Goal: Transaction & Acquisition: Purchase product/service

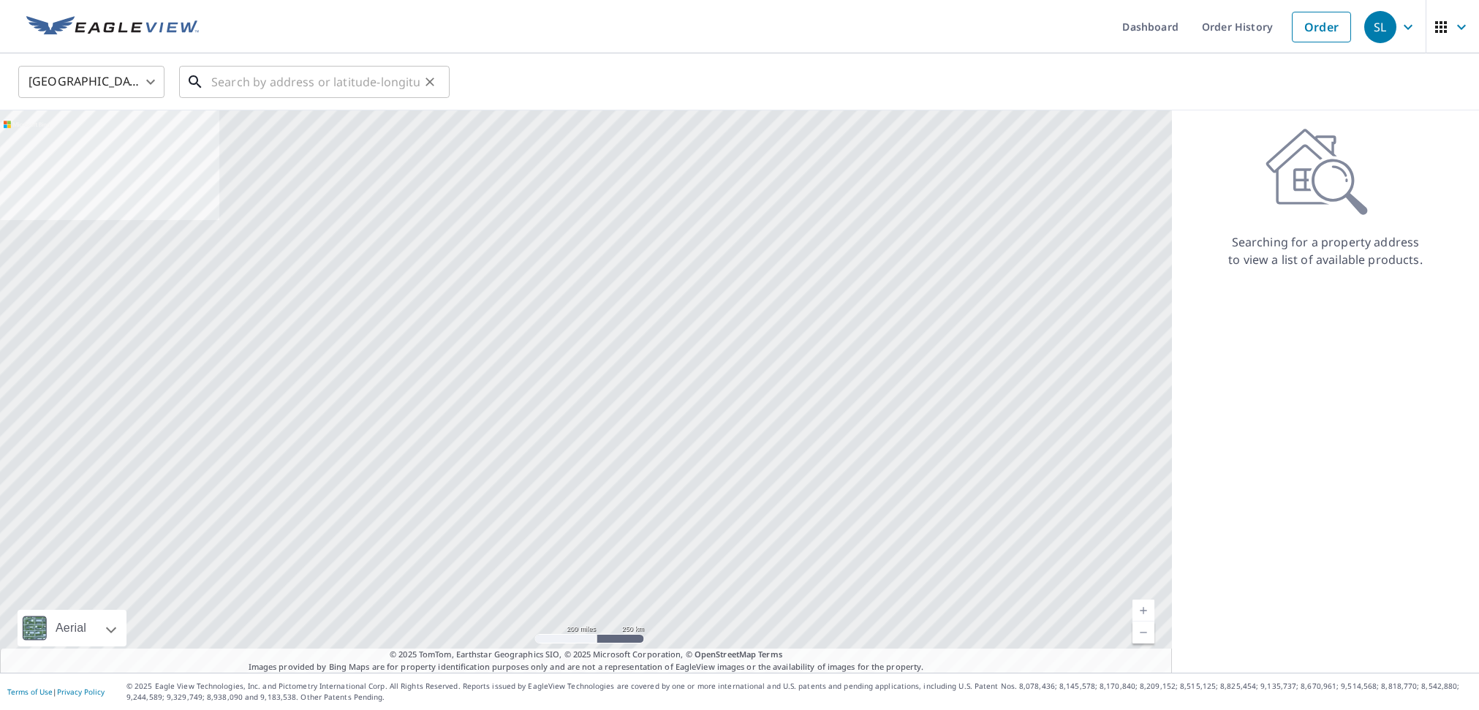
drag, startPoint x: 314, startPoint y: 78, endPoint x: 384, endPoint y: 78, distance: 69.5
click at [315, 78] on input "text" at bounding box center [315, 81] width 208 height 41
click at [288, 69] on input "text" at bounding box center [315, 81] width 208 height 41
paste input "[STREET_ADDRESS][PERSON_NAME]"
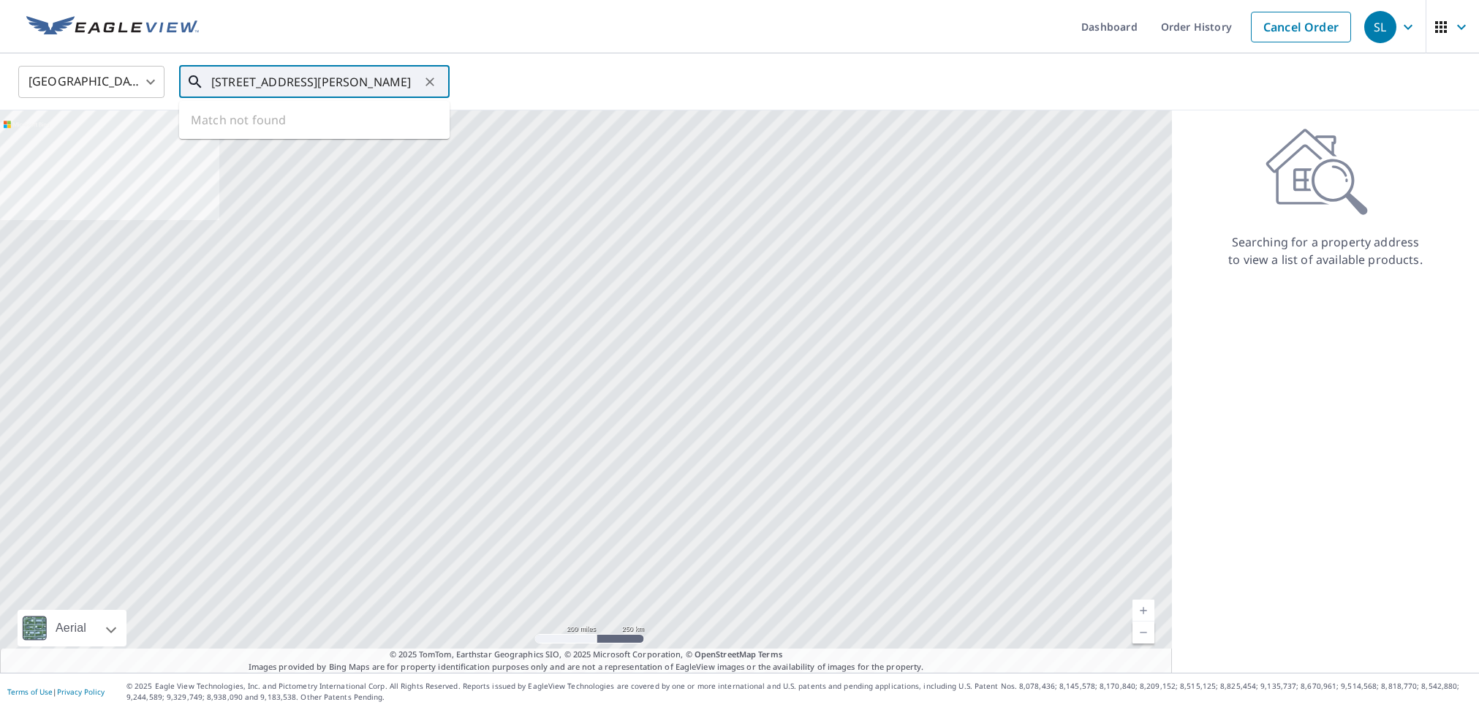
scroll to position [0, 17]
click at [328, 126] on span "[STREET_ADDRESS]" at bounding box center [323, 125] width 230 height 18
type input "[STREET_ADDRESS][PERSON_NAME]"
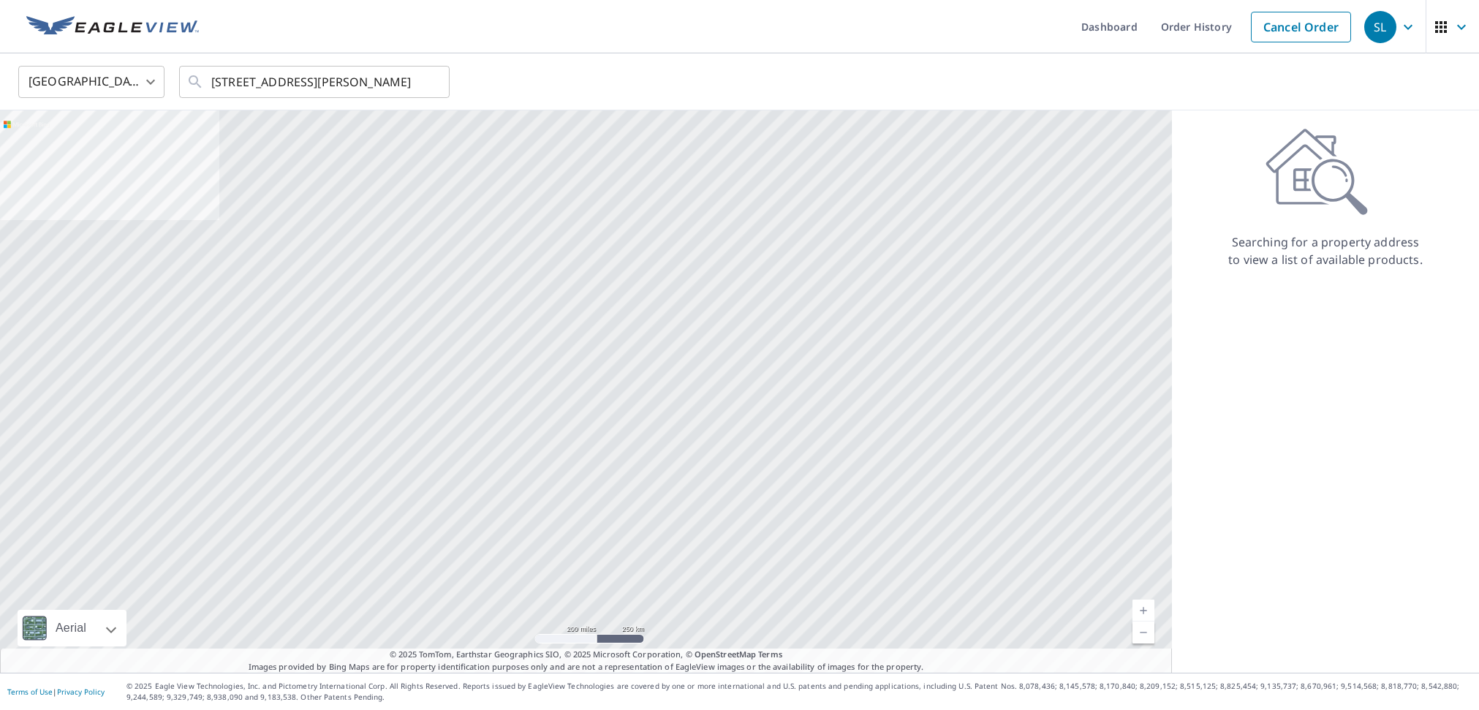
scroll to position [0, 0]
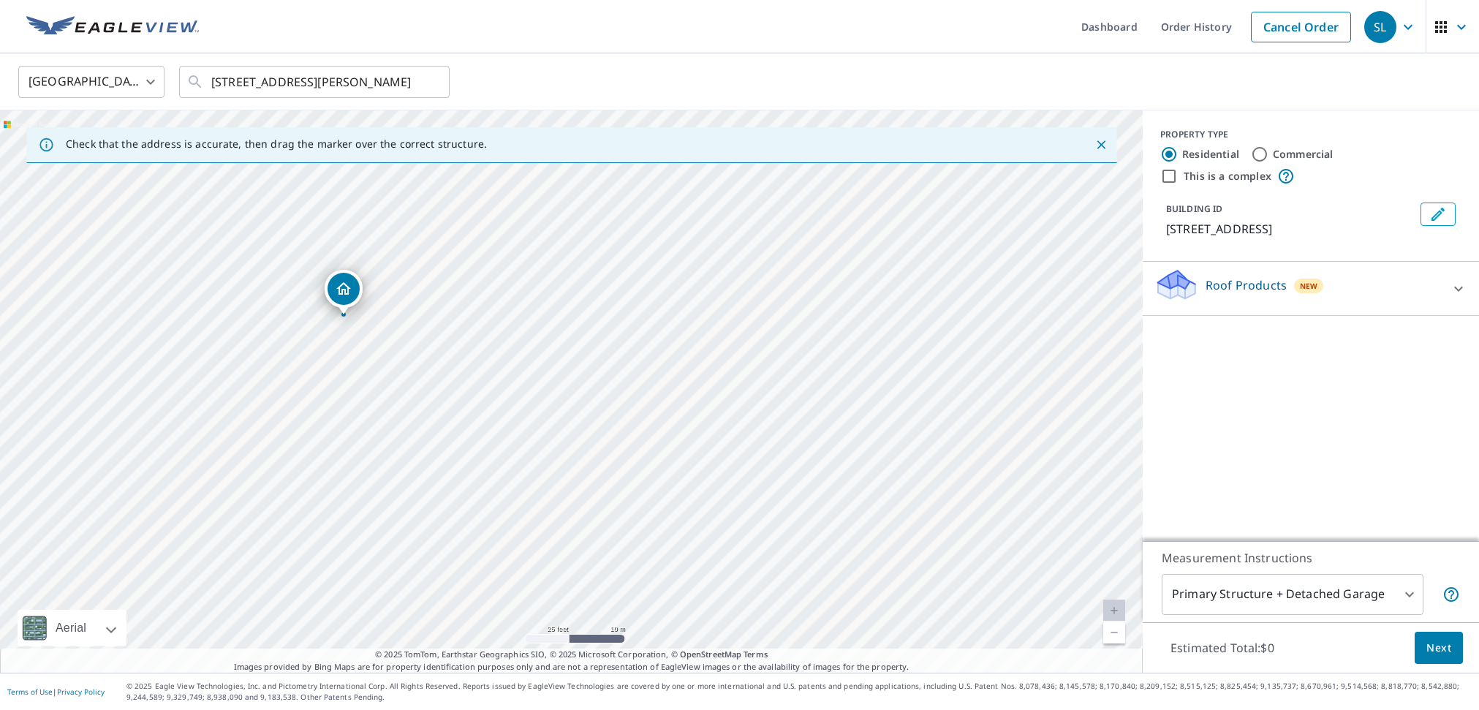
click at [1212, 287] on p "Roof Products" at bounding box center [1246, 285] width 81 height 18
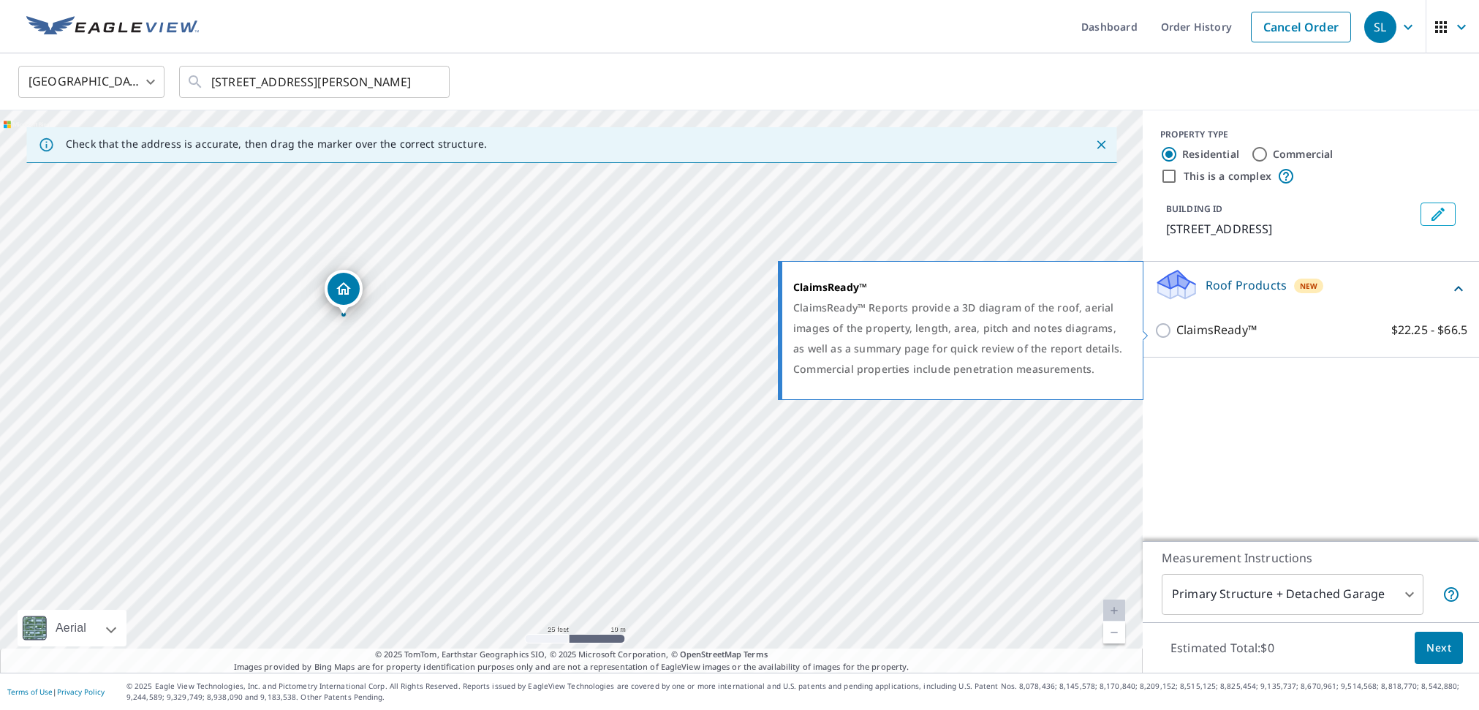
click at [1163, 333] on input "ClaimsReady™ $22.25 - $66.5" at bounding box center [1165, 331] width 22 height 18
checkbox input "true"
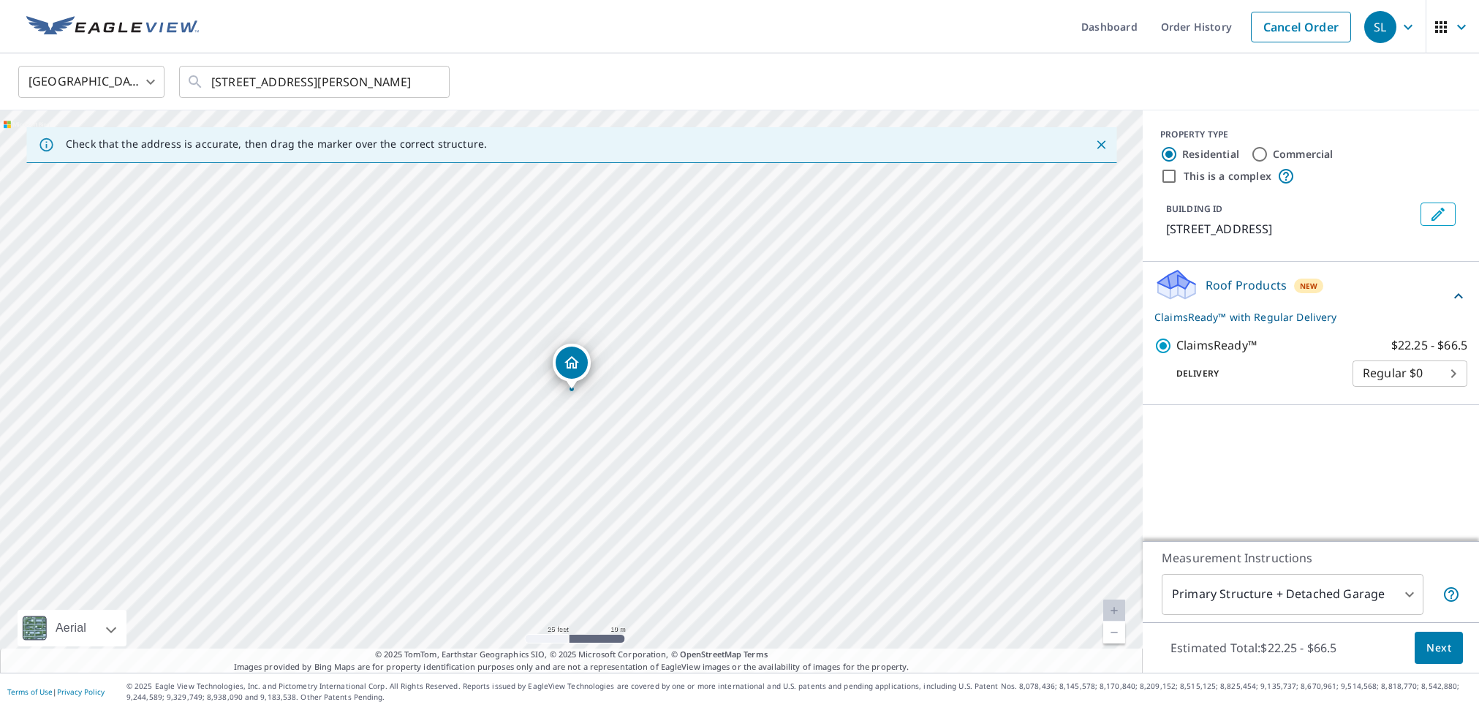
click at [1233, 595] on body "SL SL Dashboard Order History Cancel Order SL [GEOGRAPHIC_DATA] [GEOGRAPHIC_DAT…" at bounding box center [739, 355] width 1479 height 710
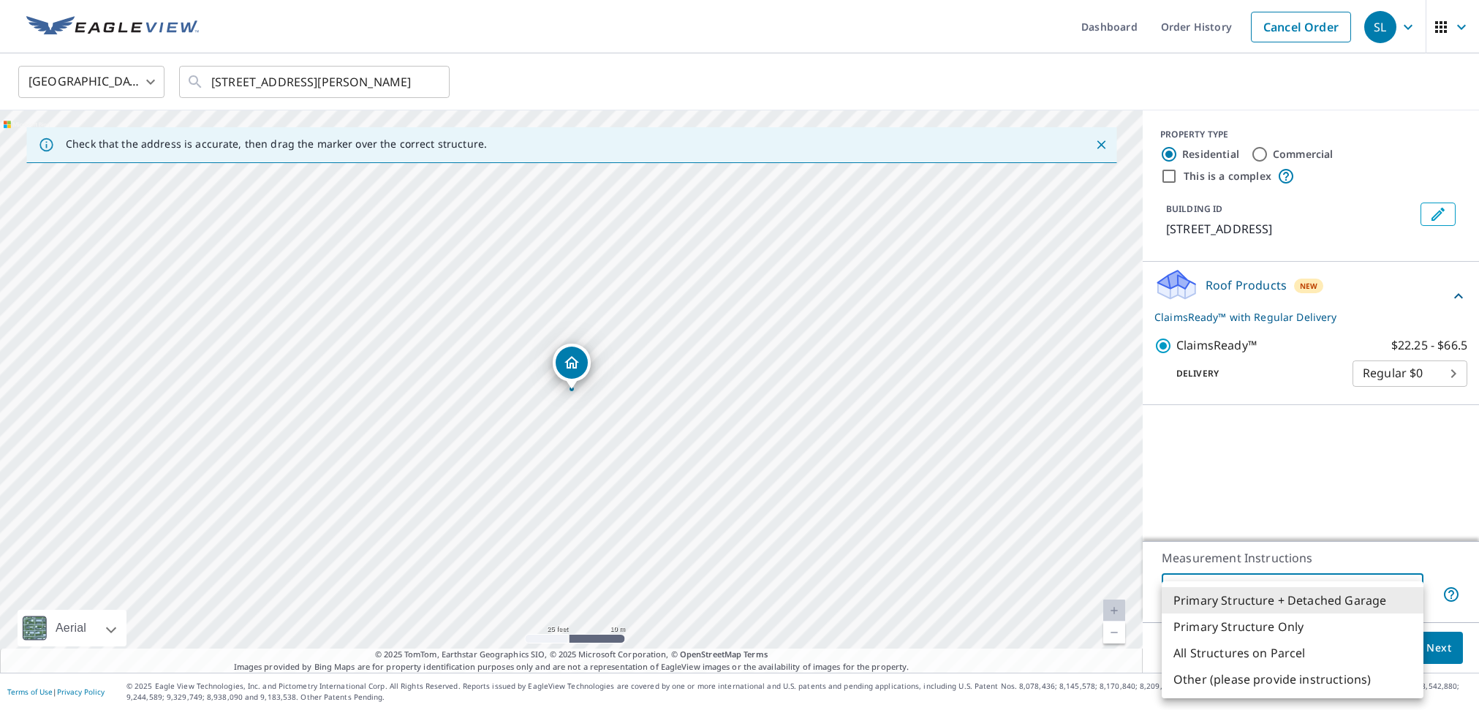
click at [1227, 618] on li "Primary Structure Only" at bounding box center [1293, 626] width 262 height 26
type input "2"
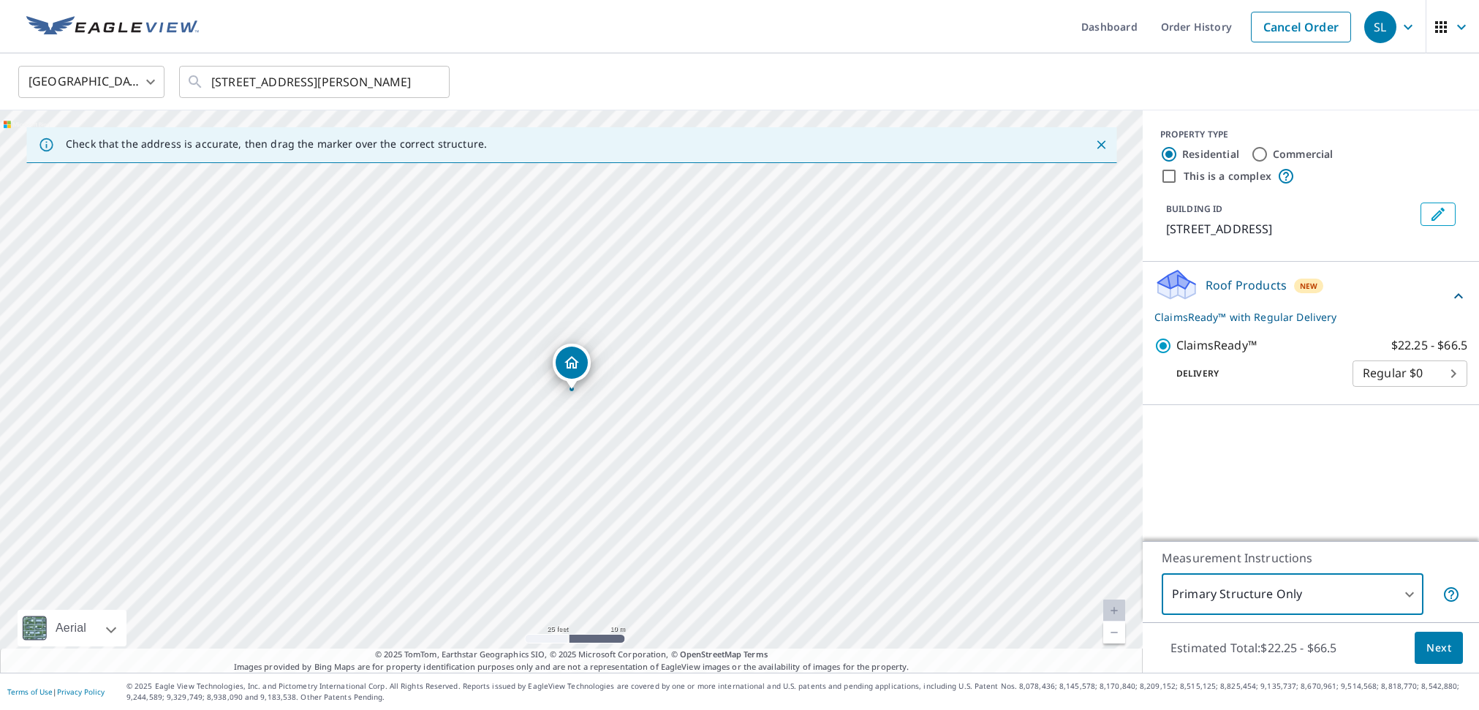
click at [1440, 645] on span "Next" at bounding box center [1438, 648] width 25 height 18
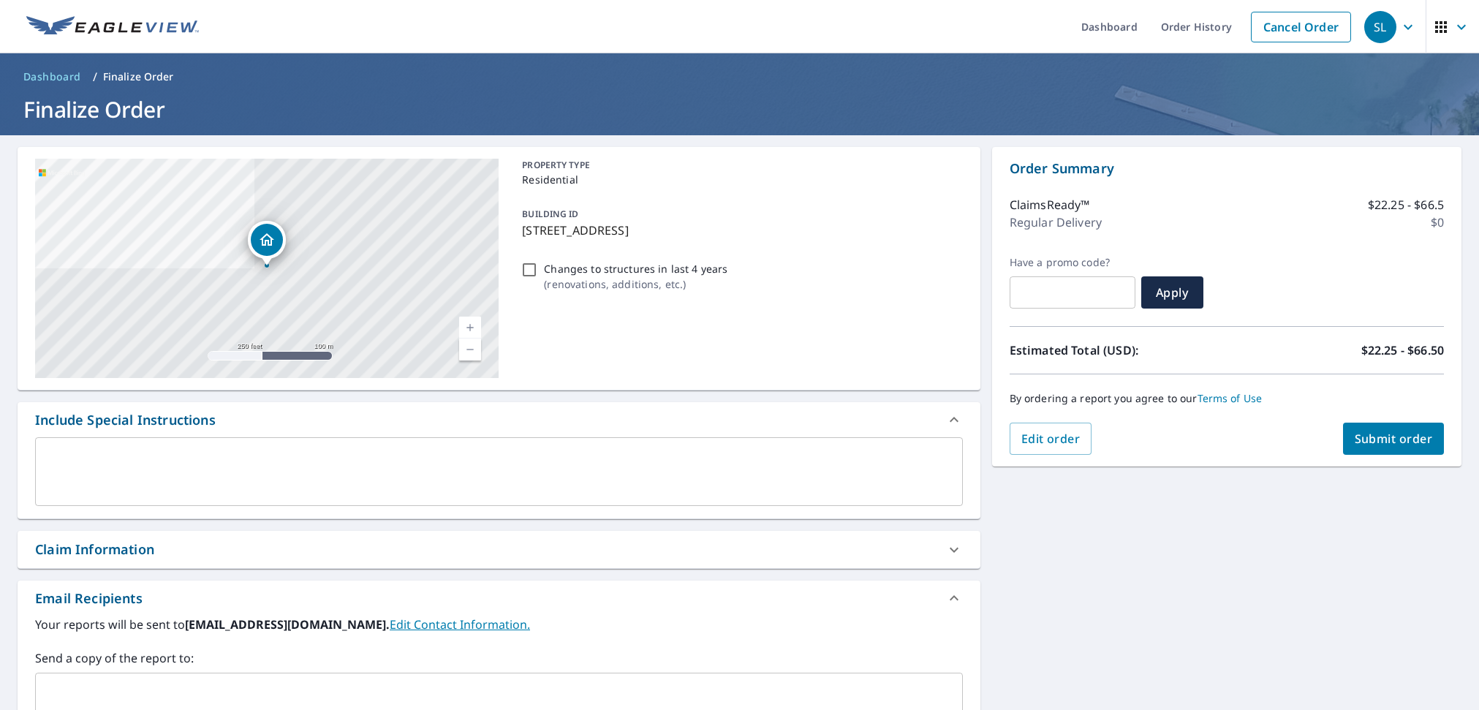
scroll to position [86, 0]
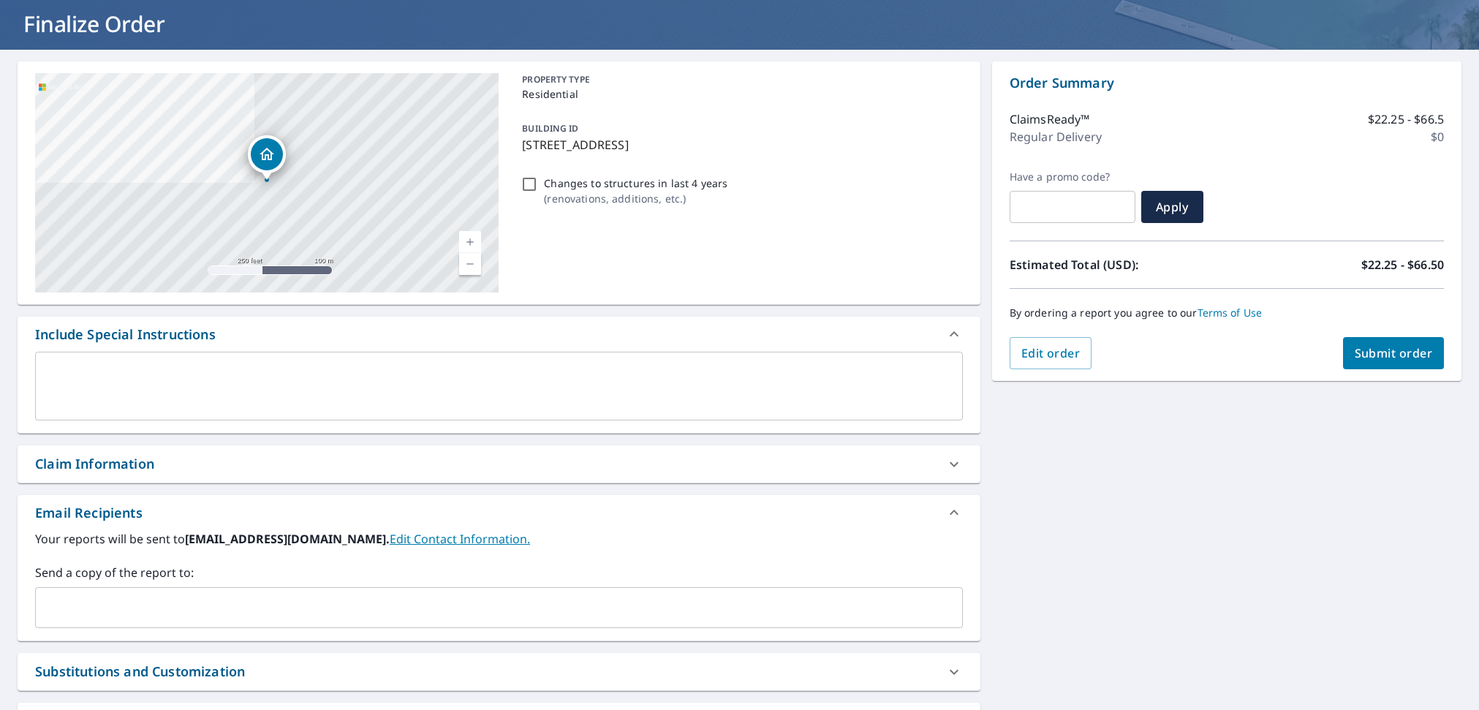
drag, startPoint x: 276, startPoint y: 465, endPoint x: 258, endPoint y: 475, distance: 20.0
click at [276, 465] on div "Claim Information" at bounding box center [486, 464] width 902 height 20
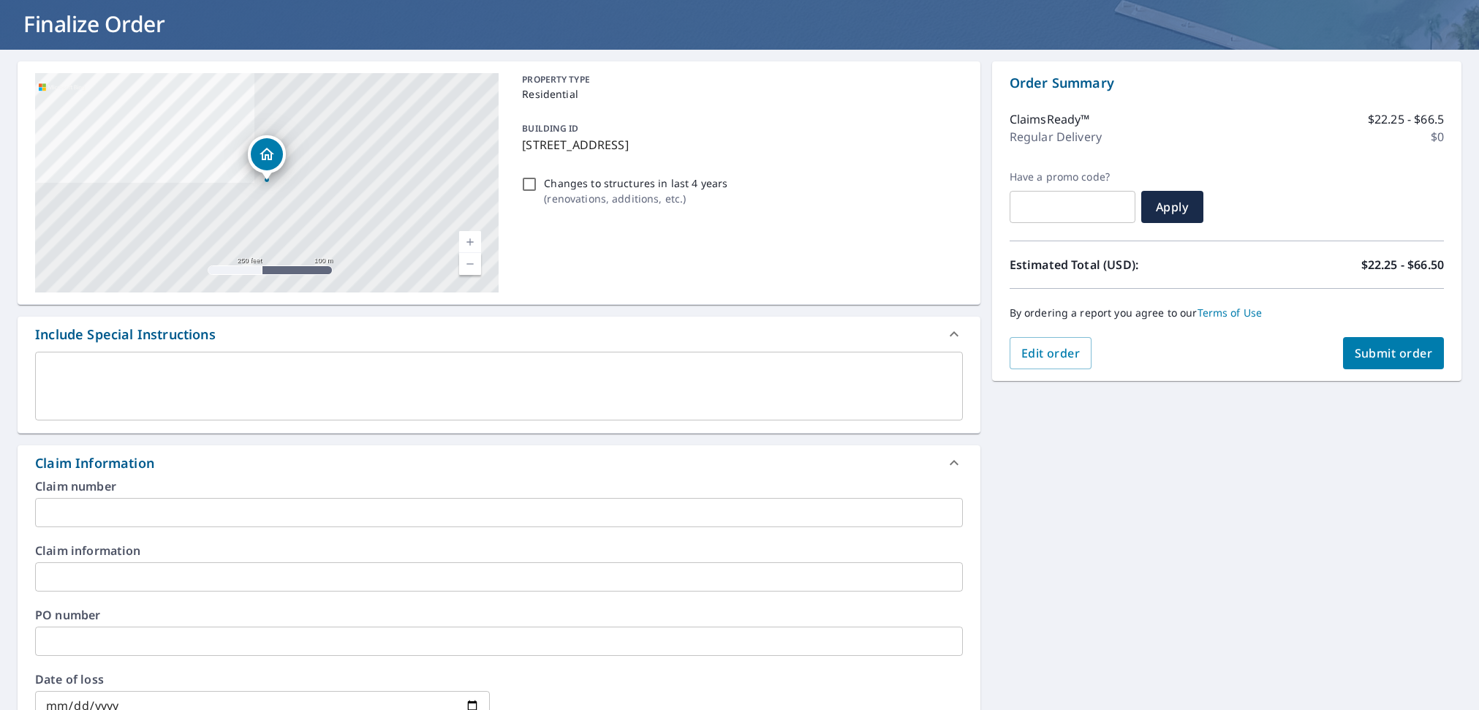
click at [178, 519] on input "text" at bounding box center [499, 512] width 928 height 29
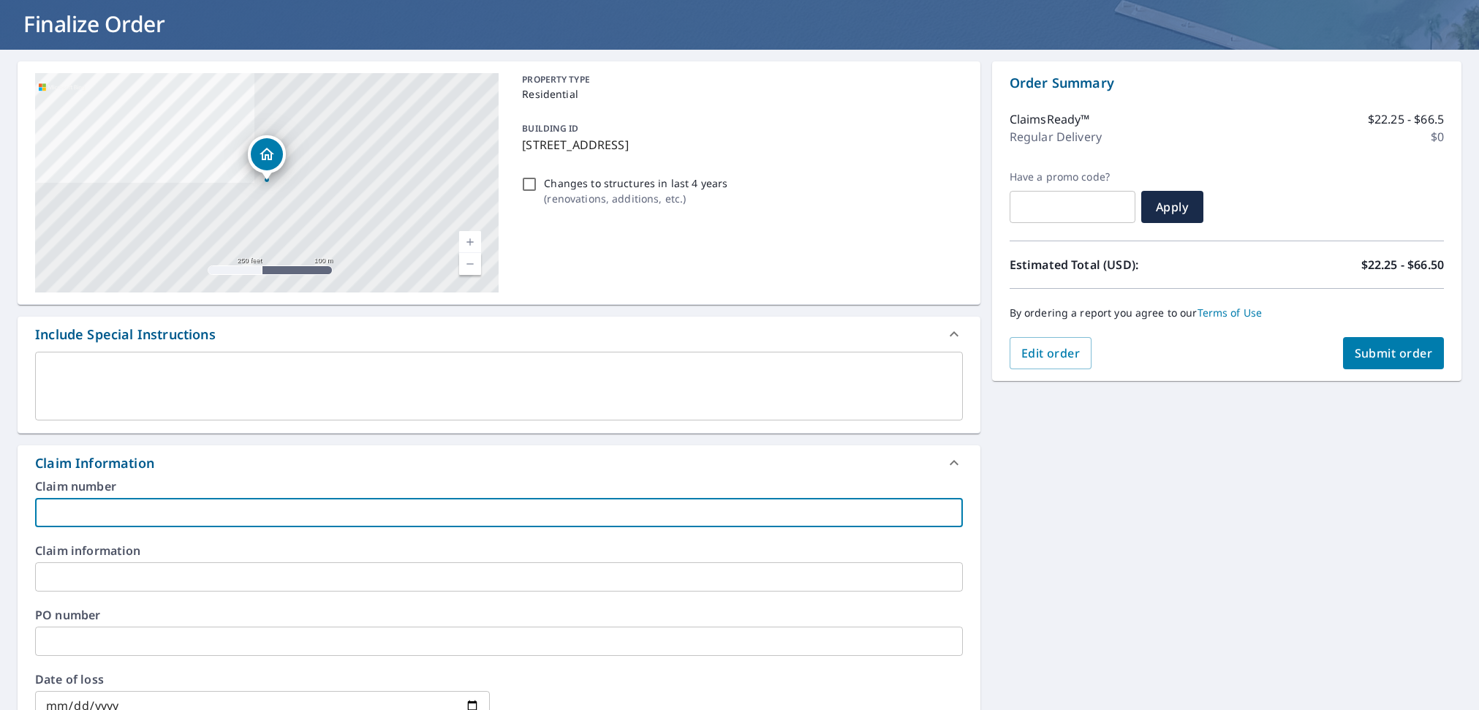
paste input "HO-4319336"
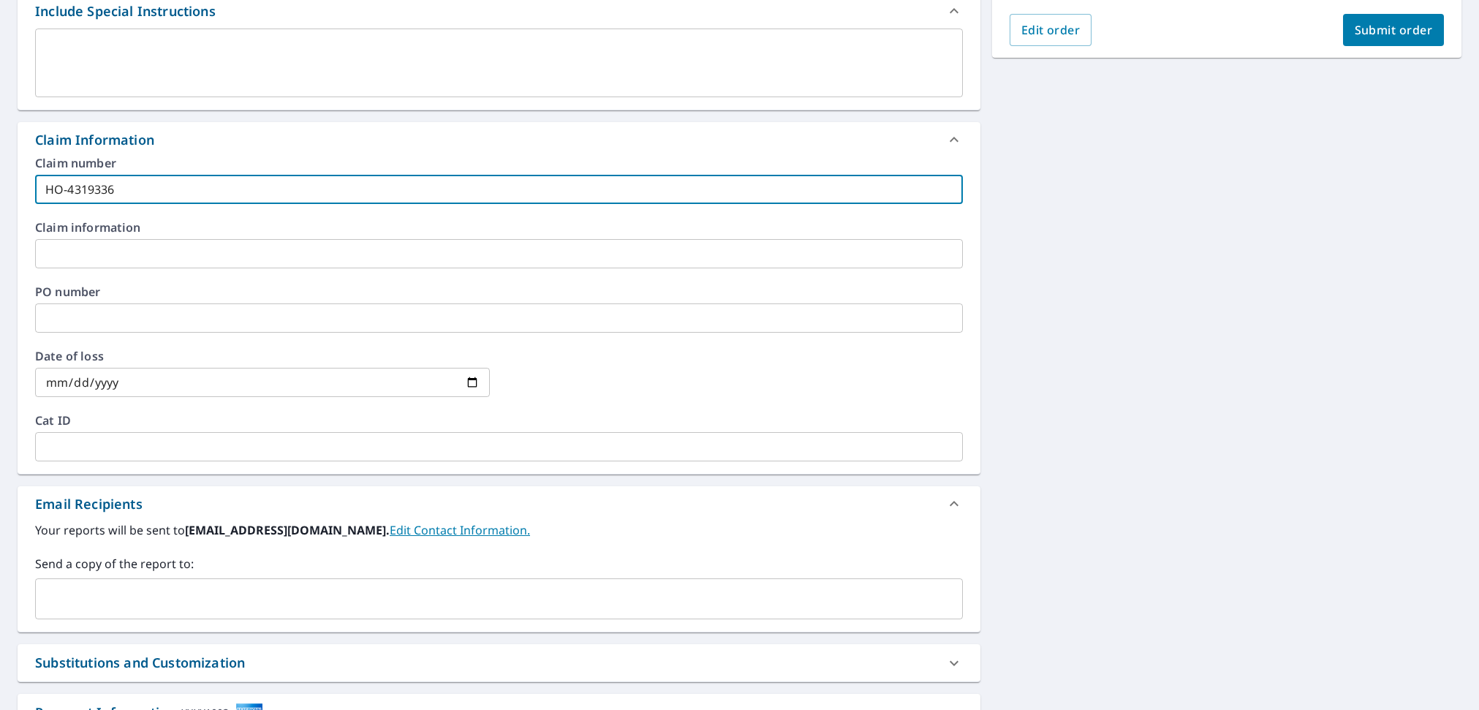
type input "HO-4319336"
click at [176, 602] on input "text" at bounding box center [488, 599] width 893 height 28
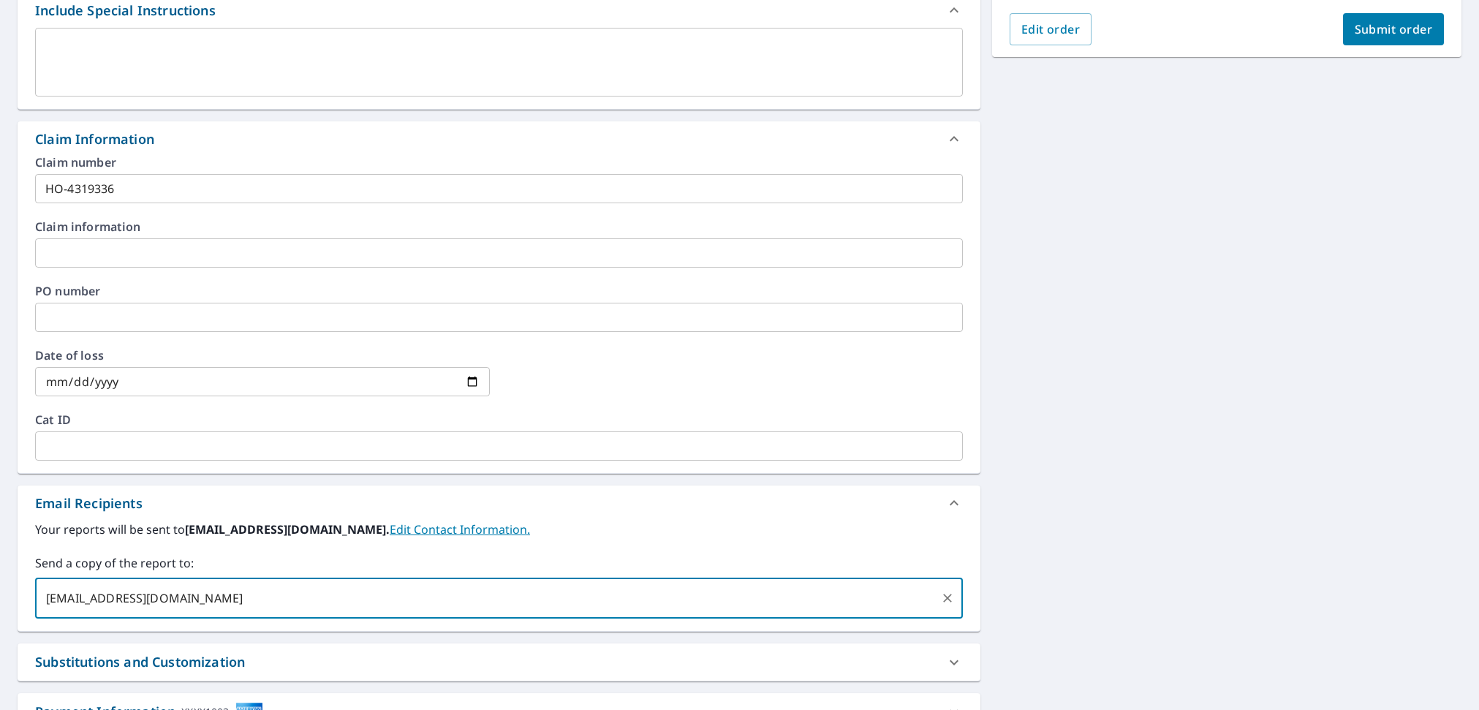
type input "[EMAIL_ADDRESS][DOMAIN_NAME]"
click at [1093, 262] on div "[STREET_ADDRESS][PERSON_NAME] Aerial Road A standard road map Aerial A detailed…" at bounding box center [739, 257] width 1479 height 1062
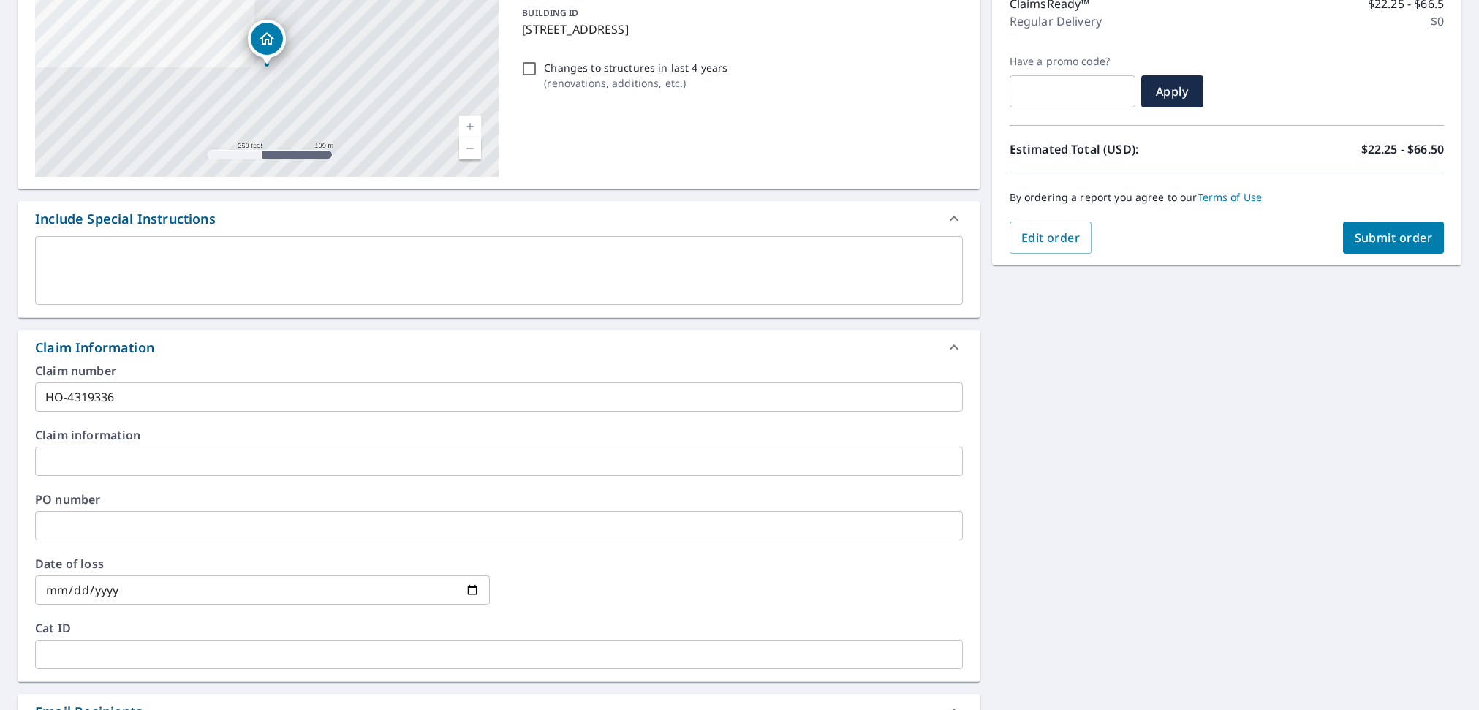
scroll to position [0, 0]
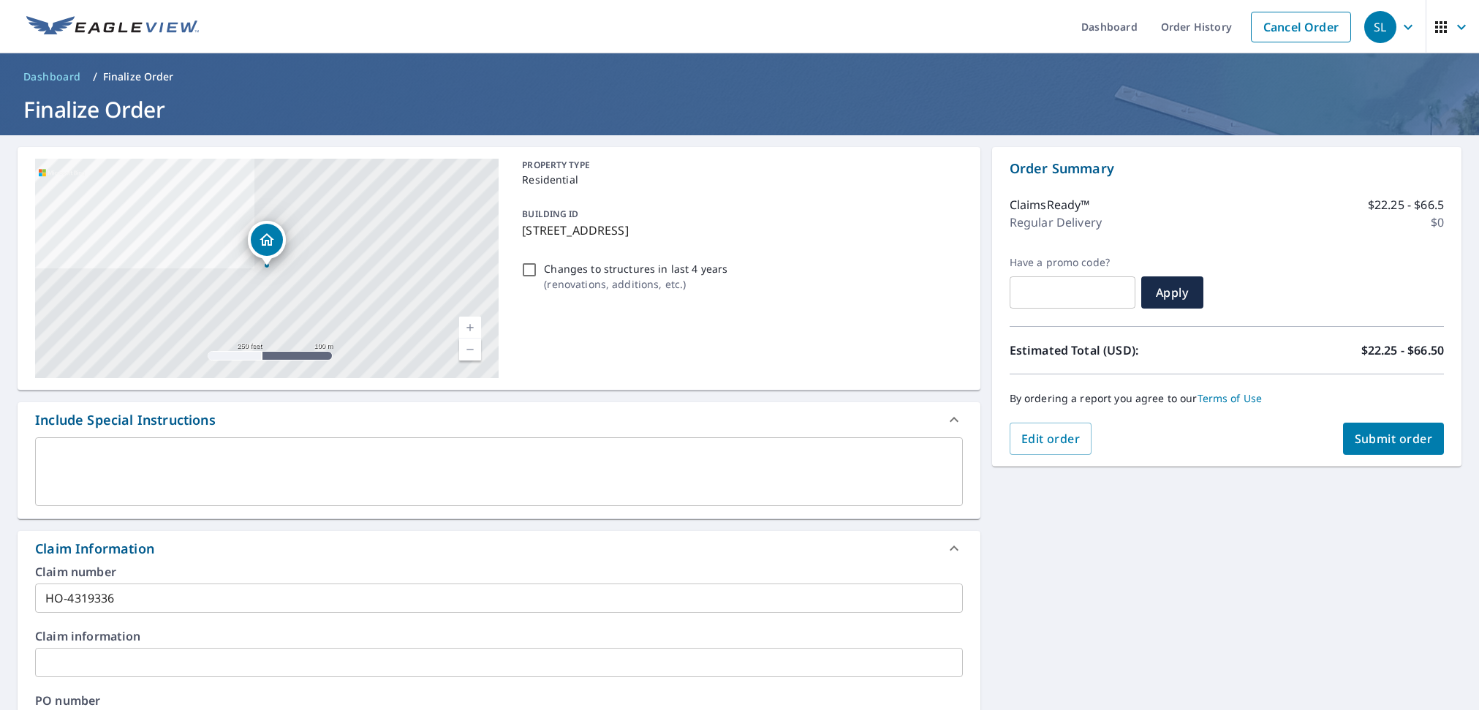
click at [1381, 445] on span "Submit order" at bounding box center [1394, 439] width 78 height 16
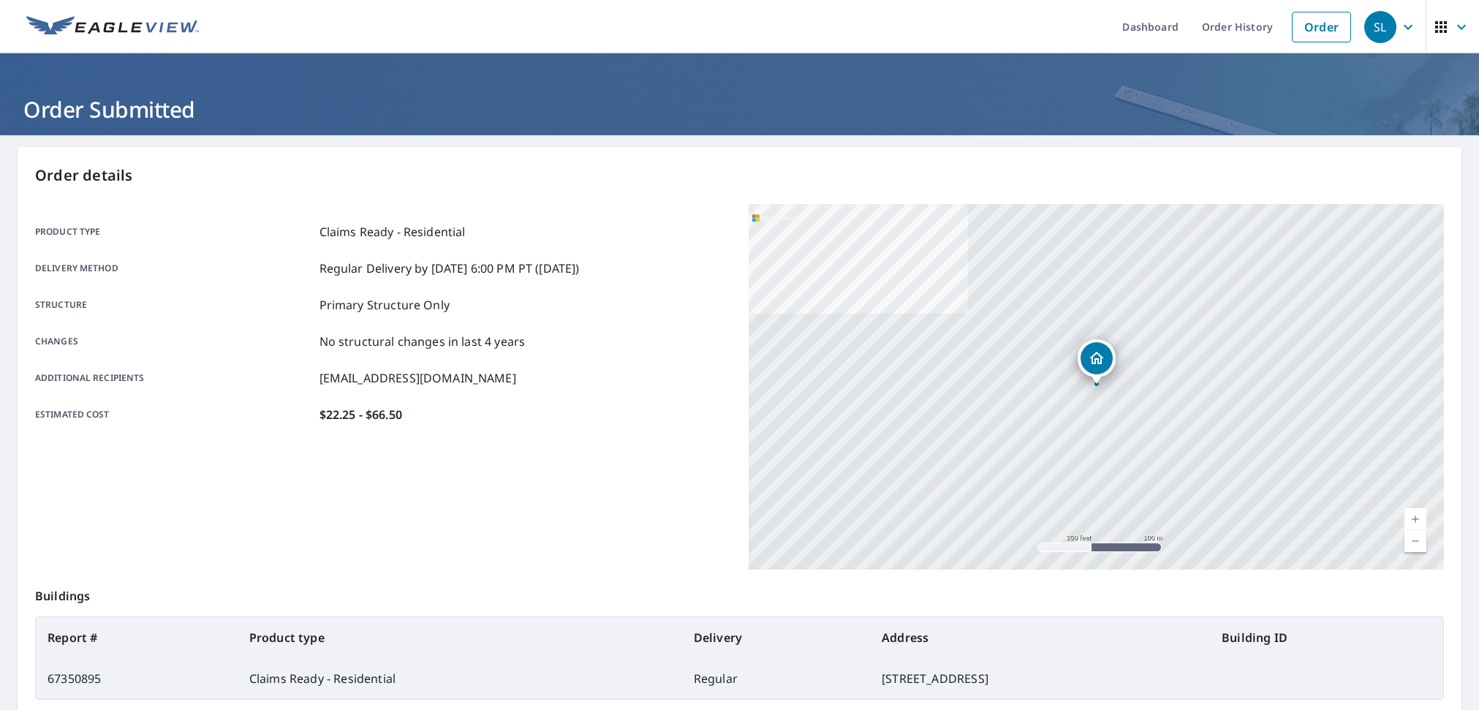
click at [684, 450] on div "Product type Claims Ready - Residential Delivery method Regular Delivery by [DA…" at bounding box center [383, 387] width 696 height 366
